Goal: Information Seeking & Learning: Understand process/instructions

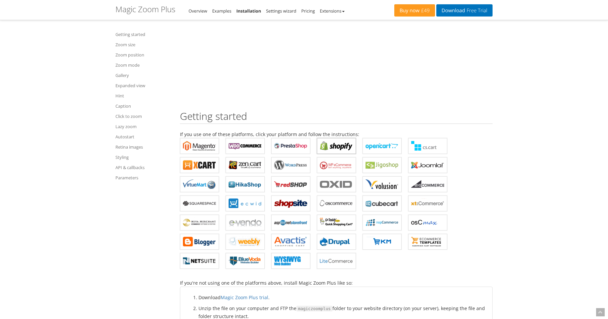
scroll to position [357, 0]
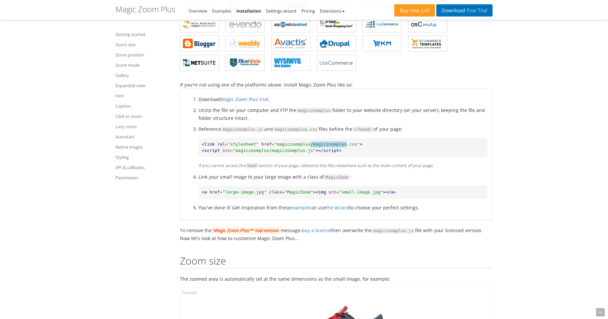
drag, startPoint x: 311, startPoint y: 144, endPoint x: 347, endPoint y: 142, distance: 35.7
click at [347, 142] on span ""magiczoomplus/magiczoomplus.css"" at bounding box center [316, 144] width 85 height 5
copy span "/magiczoomplus"
click at [311, 145] on span ""magiczoomplus/magiczoomplus.css"" at bounding box center [316, 144] width 85 height 5
drag, startPoint x: 313, startPoint y: 144, endPoint x: 346, endPoint y: 143, distance: 33.4
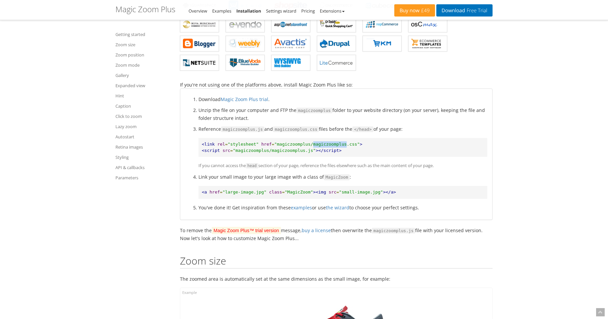
click at [346, 143] on span ""magiczoomplus/magiczoomplus.css"" at bounding box center [316, 144] width 85 height 5
copy span "magiczoomplus"
drag, startPoint x: 268, startPoint y: 193, endPoint x: 309, endPoint y: 195, distance: 40.4
click at [309, 195] on pre "<a href = "large-image.jpg" class = "MagicZoom" ><img src = "small-image.jpg" >…" at bounding box center [342, 192] width 289 height 13
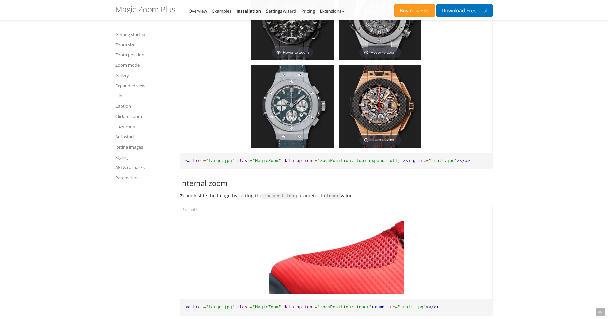
scroll to position [1151, 0]
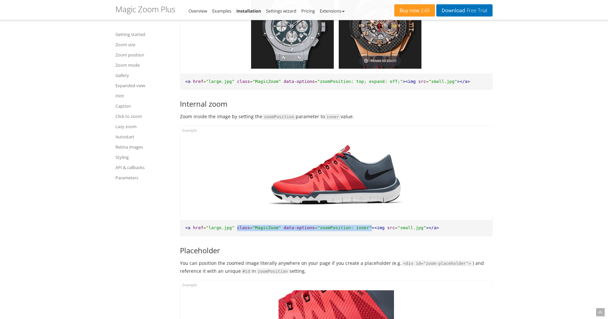
drag, startPoint x: 237, startPoint y: 228, endPoint x: 371, endPoint y: 228, distance: 134.2
click at [371, 228] on pre "<a href = "large.jpg" class = "MagicZoom" data-options = "zoomPosition: inner" …" at bounding box center [336, 228] width 312 height 16
copy pre "class = "MagicZoom" data-options = "zoomPosition: inner""
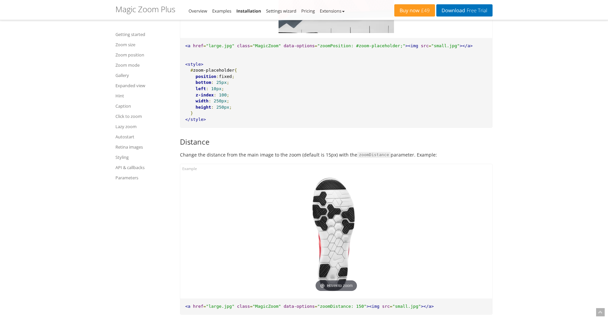
scroll to position [1547, 0]
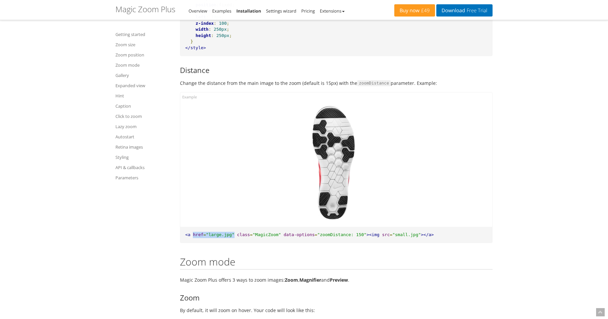
drag, startPoint x: 193, startPoint y: 234, endPoint x: 235, endPoint y: 234, distance: 42.7
click at [235, 234] on pre "<a href = "large.jpg" class = "MagicZoom" data-options = "zoomDistance: 150" ><…" at bounding box center [336, 235] width 312 height 16
copy pre "href = "large.jpg""
click at [211, 236] on span ""large.jpg"" at bounding box center [220, 234] width 28 height 5
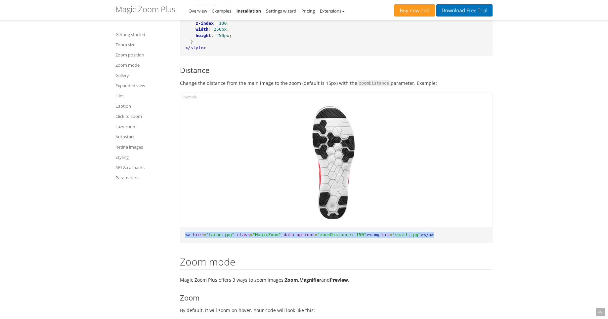
click at [211, 236] on span ""large.jpg"" at bounding box center [220, 234] width 28 height 5
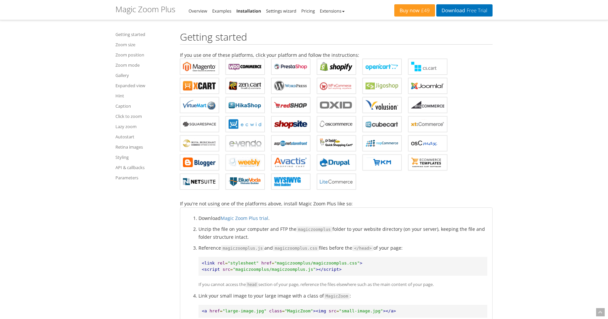
scroll to position [0, 0]
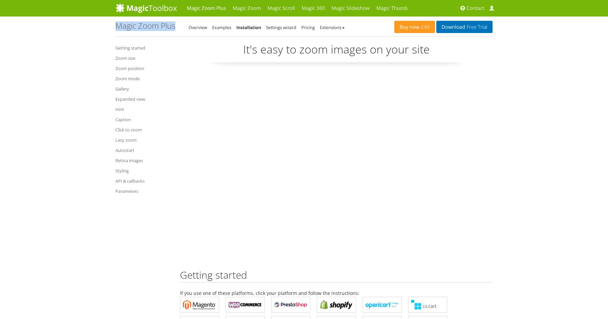
drag, startPoint x: 109, startPoint y: 28, endPoint x: 117, endPoint y: 25, distance: 8.0
copy h1 "Magic Zoom Plus - Integration Guide"
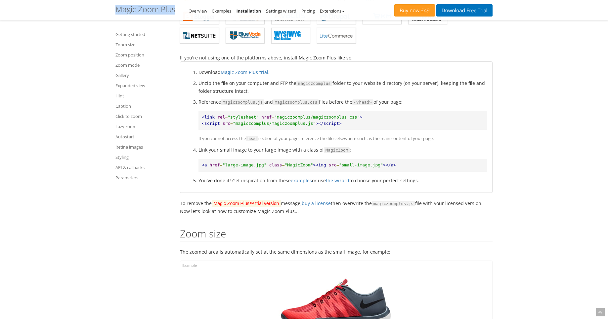
scroll to position [397, 0]
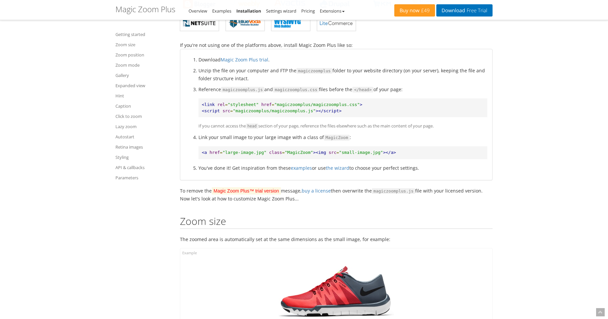
click at [354, 151] on span ""small-image.jpg"" at bounding box center [361, 152] width 44 height 5
click at [241, 152] on span ""large-image.jpg"" at bounding box center [245, 152] width 44 height 5
click at [230, 152] on span ""large-image.jpg"" at bounding box center [245, 152] width 44 height 5
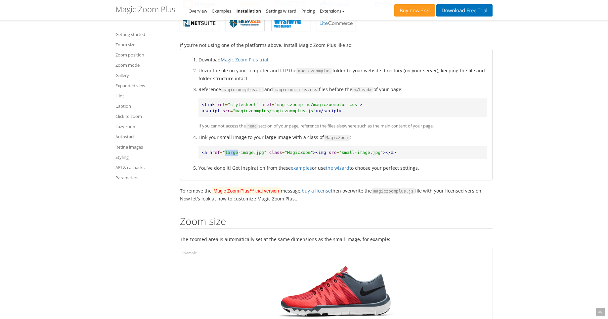
click at [230, 152] on span ""large-image.jpg"" at bounding box center [245, 152] width 44 height 5
drag, startPoint x: 265, startPoint y: 155, endPoint x: 225, endPoint y: 153, distance: 40.4
click at [225, 153] on span ""large-image.jpg"" at bounding box center [245, 152] width 44 height 5
click at [346, 153] on span ""small-image.jpg"" at bounding box center [361, 152] width 44 height 5
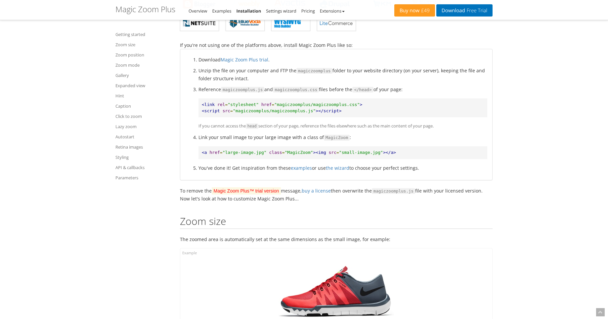
click at [366, 155] on pre "<a href = "large-image.jpg" class = "MagicZoom" ><img src = "small-image.jpg" >…" at bounding box center [342, 152] width 289 height 13
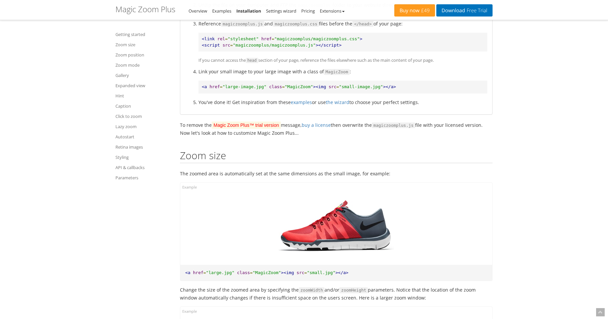
scroll to position [476, 0]
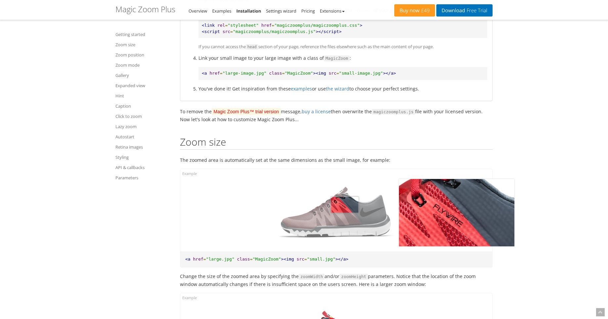
click at [345, 205] on img at bounding box center [335, 212] width 115 height 67
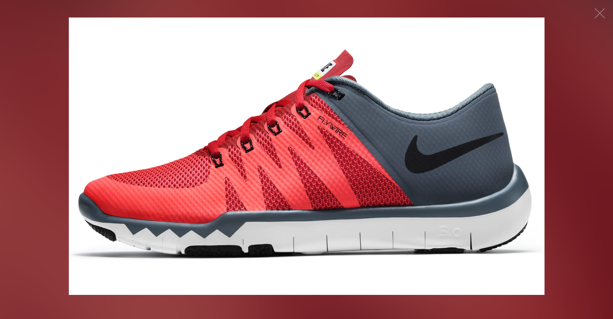
click at [266, 113] on img at bounding box center [306, 157] width 475 height 278
click at [598, 11] on button "button" at bounding box center [600, 13] width 20 height 20
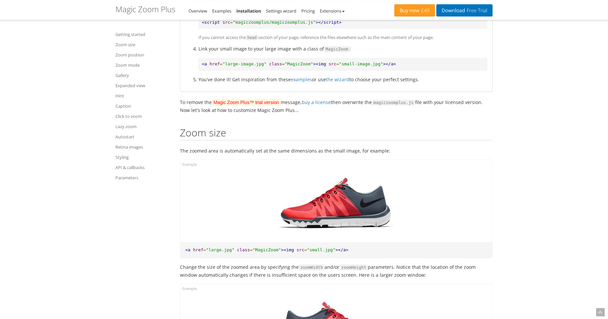
scroll to position [436, 0]
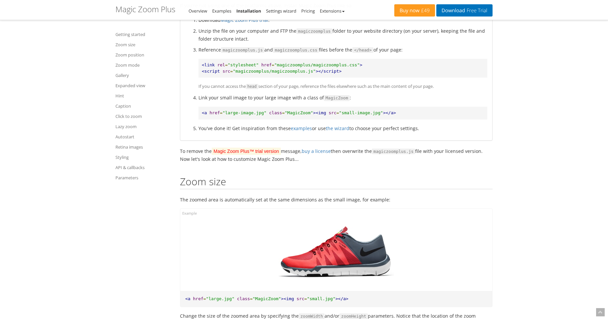
click at [297, 113] on span ""MagicZoom"" at bounding box center [298, 112] width 28 height 5
click at [324, 67] on span ""magiczoomplus/magiczoomplus.css"" at bounding box center [316, 64] width 85 height 5
click at [335, 62] on span ""magiczoomplus/magiczoomplus.css"" at bounding box center [316, 64] width 85 height 5
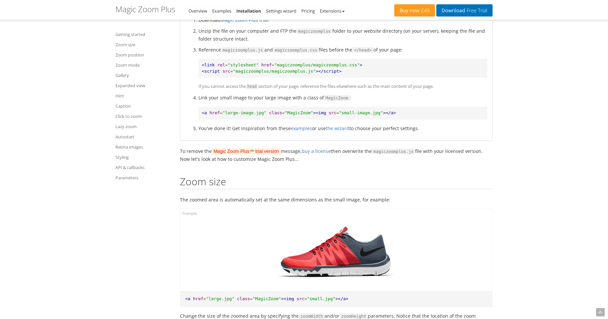
click at [335, 62] on span ""magiczoomplus/magiczoomplus.css"" at bounding box center [316, 64] width 85 height 5
click at [326, 65] on span ""magiczoomplus/magiczoomplus.css"" at bounding box center [316, 64] width 85 height 5
click at [291, 113] on span ""MagicZoom"" at bounding box center [298, 112] width 28 height 5
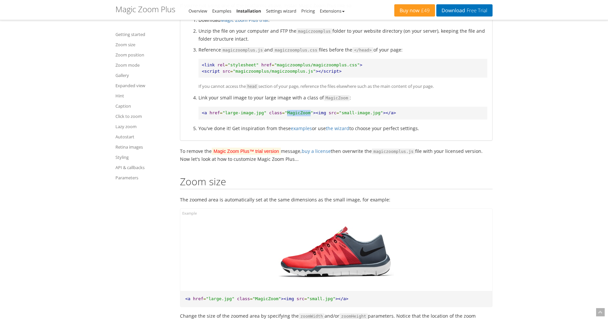
copy span "MagicZoom"
click at [297, 73] on span ""magiczoomplus/magiczoomplus.js"" at bounding box center [274, 71] width 83 height 5
click at [240, 74] on pre "<link rel = "stylesheet" href = "magiczoomplus/magiczoomplus.css" > <script src…" at bounding box center [342, 68] width 289 height 19
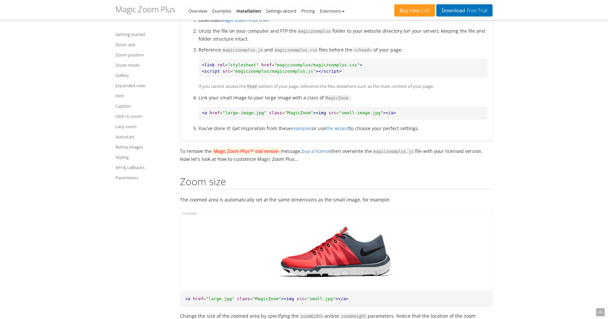
click at [283, 109] on pre "<a href = "large-image.jpg" class = "MagicZoom" ><img src = "small-image.jpg" >…" at bounding box center [342, 113] width 289 height 13
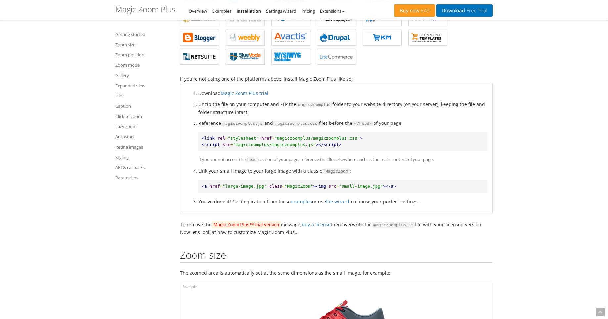
scroll to position [357, 0]
